Goal: Task Accomplishment & Management: Manage account settings

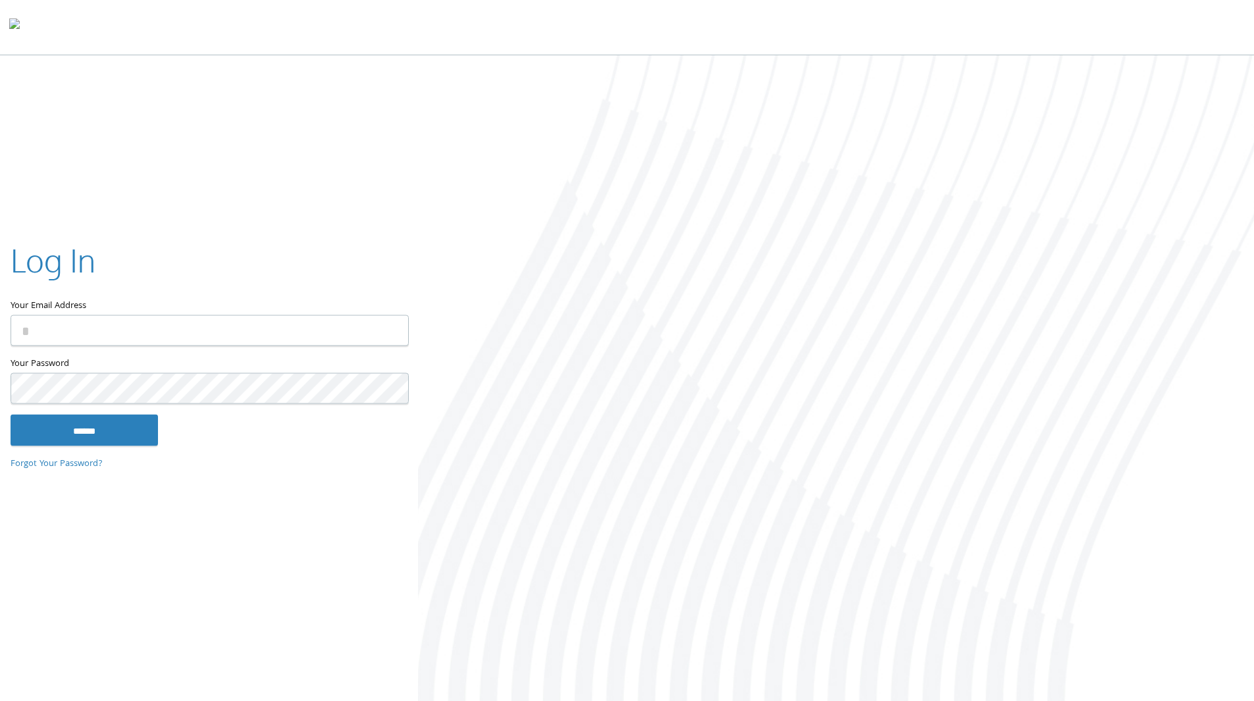
click at [263, 321] on input "Your Email Address" at bounding box center [210, 330] width 398 height 31
click at [568, 182] on div at bounding box center [836, 379] width 836 height 649
click at [237, 324] on input "Your Email Address" at bounding box center [210, 330] width 398 height 31
click at [221, 332] on input "Your Email Address" at bounding box center [210, 330] width 398 height 31
click at [306, 326] on input "Your Email Address" at bounding box center [210, 330] width 398 height 31
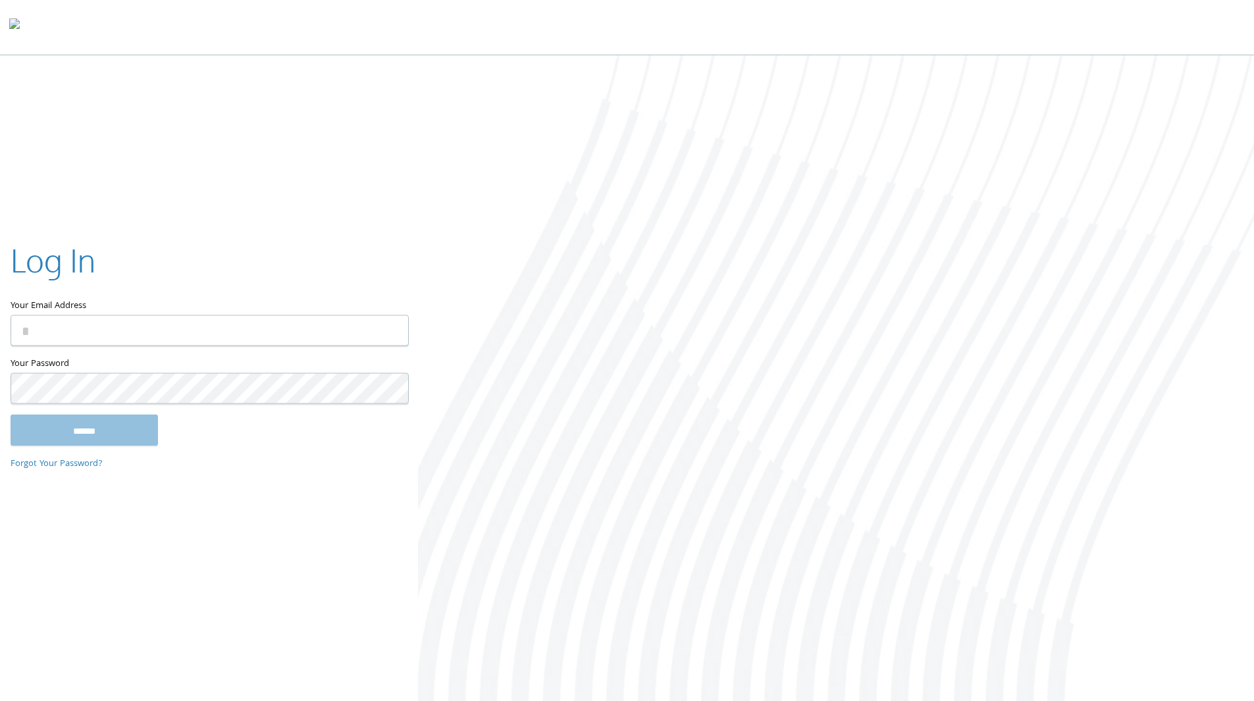
type input "**********"
